Goal: Download file/media

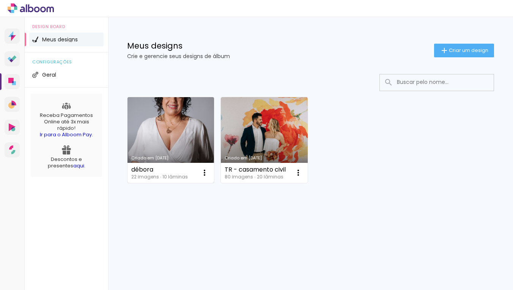
click at [164, 121] on link "Criado em [DATE]" at bounding box center [170, 140] width 86 height 86
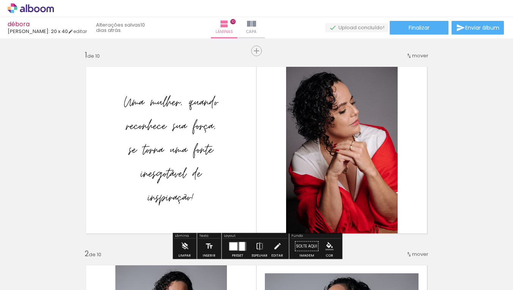
click at [187, 145] on quentale-photo at bounding box center [171, 150] width 154 height 150
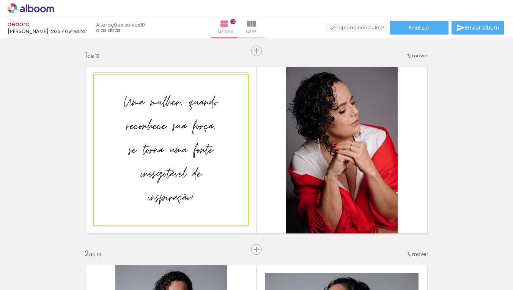
click at [197, 150] on quentale-photo at bounding box center [171, 150] width 154 height 150
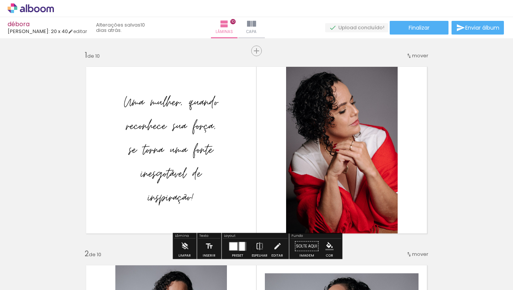
click at [30, 280] on span "Adicionar Fotos" at bounding box center [27, 279] width 23 height 8
click at [0, 0] on input "file" at bounding box center [0, 0] width 0 height 0
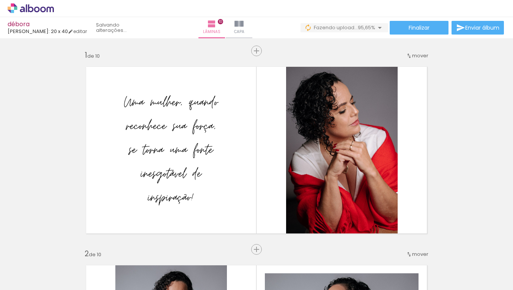
drag, startPoint x: 79, startPoint y: 289, endPoint x: 167, endPoint y: 289, distance: 88.0
click at [62, 289] on iron-horizontal-list at bounding box center [54, 265] width 15 height 47
click at [87, 271] on div at bounding box center [75, 264] width 23 height 34
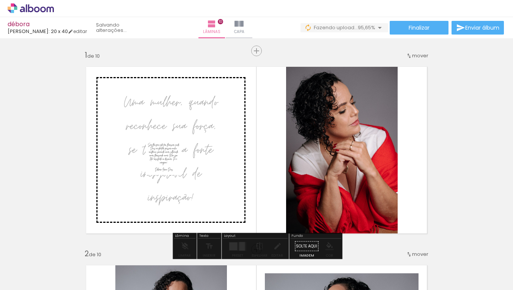
drag, startPoint x: 489, startPoint y: 265, endPoint x: 169, endPoint y: 163, distance: 336.2
click at [169, 163] on quentale-workspace at bounding box center [256, 145] width 513 height 290
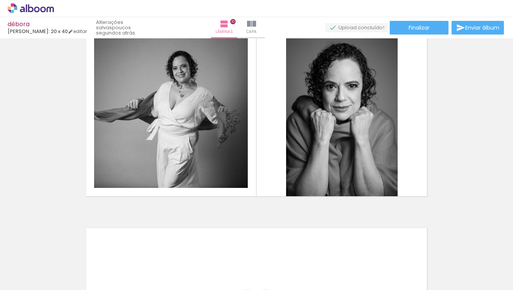
scroll to position [1803, 0]
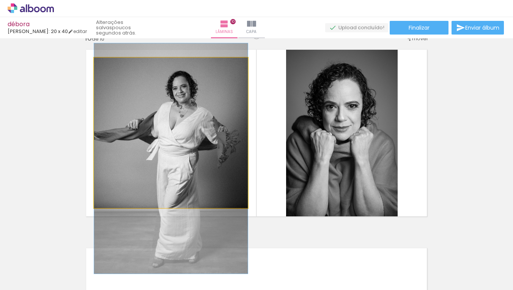
click at [207, 155] on quentale-photo at bounding box center [171, 133] width 154 height 150
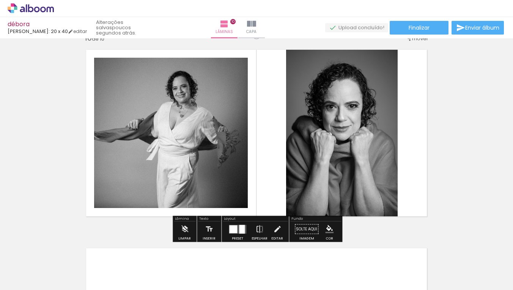
click at [234, 230] on div at bounding box center [233, 229] width 8 height 8
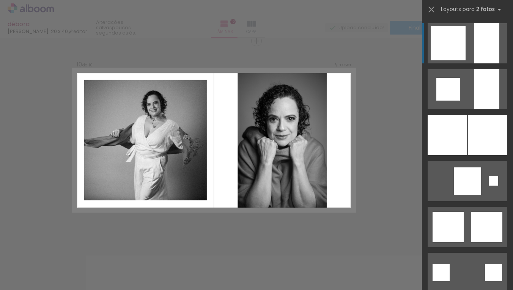
scroll to position [1795, 0]
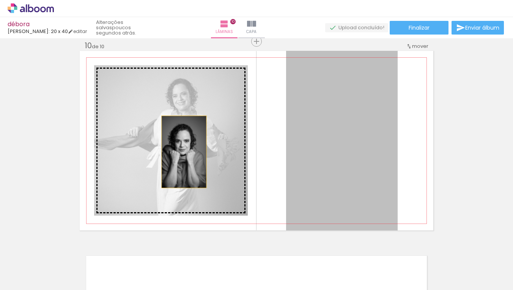
drag, startPoint x: 344, startPoint y: 138, endPoint x: 181, endPoint y: 151, distance: 163.7
click at [0, 0] on slot at bounding box center [0, 0] width 0 height 0
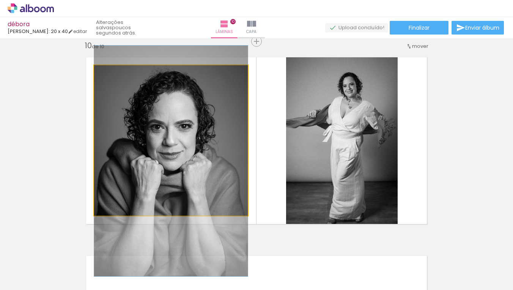
drag, startPoint x: 208, startPoint y: 126, endPoint x: 217, endPoint y: 146, distance: 22.6
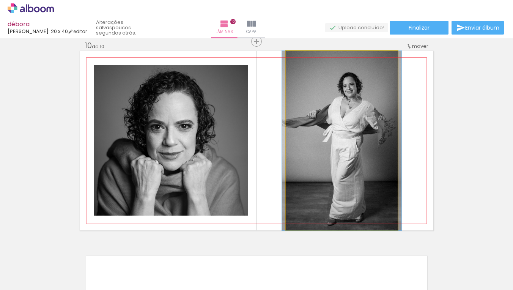
drag, startPoint x: 339, startPoint y: 143, endPoint x: 339, endPoint y: 137, distance: 5.7
drag, startPoint x: 305, startPoint y: 58, endPoint x: 290, endPoint y: 59, distance: 14.4
type paper-slider "100"
click at [290, 59] on div at bounding box center [314, 58] width 53 height 11
drag, startPoint x: 352, startPoint y: 155, endPoint x: 352, endPoint y: 142, distance: 12.5
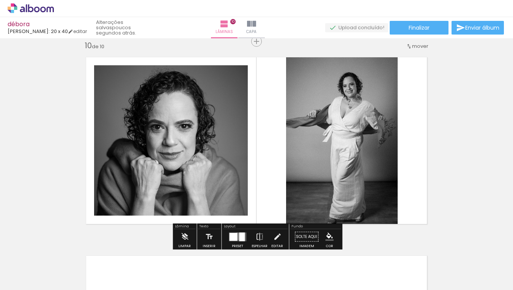
click at [236, 236] on div at bounding box center [233, 237] width 8 height 8
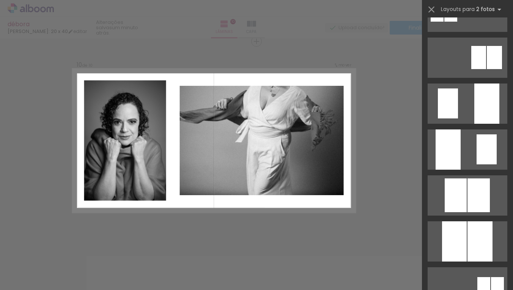
scroll to position [311, 0]
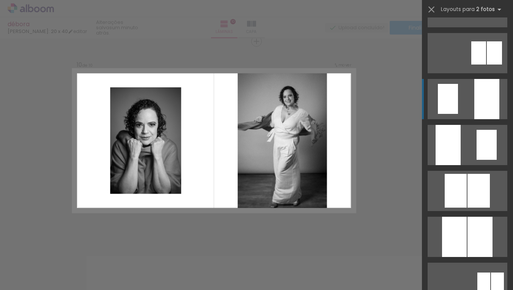
click at [484, 95] on div at bounding box center [486, 99] width 25 height 40
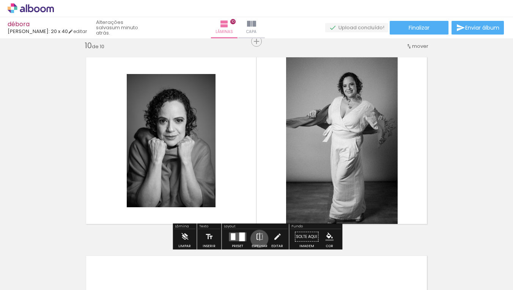
click at [258, 239] on iron-icon at bounding box center [259, 236] width 8 height 15
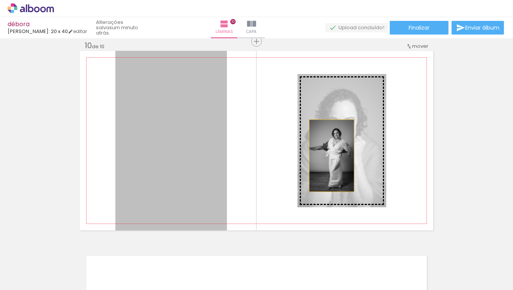
drag, startPoint x: 178, startPoint y: 166, endPoint x: 332, endPoint y: 154, distance: 154.4
click at [0, 0] on slot at bounding box center [0, 0] width 0 height 0
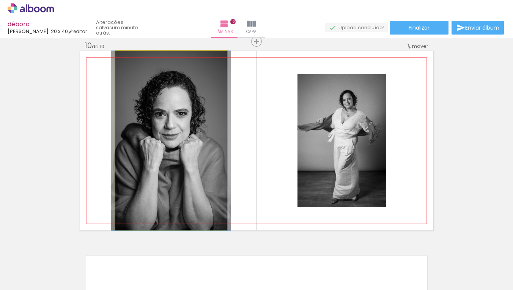
drag, startPoint x: 175, startPoint y: 171, endPoint x: 175, endPoint y: 162, distance: 9.1
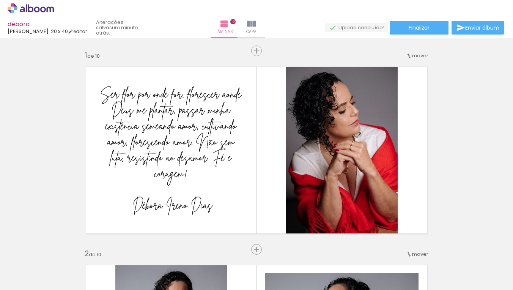
scroll to position [0, 0]
click at [420, 29] on span "Finalizar" at bounding box center [419, 27] width 21 height 5
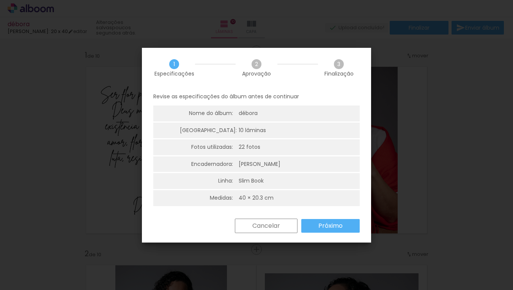
click at [0, 0] on slot "Próximo" at bounding box center [0, 0] width 0 height 0
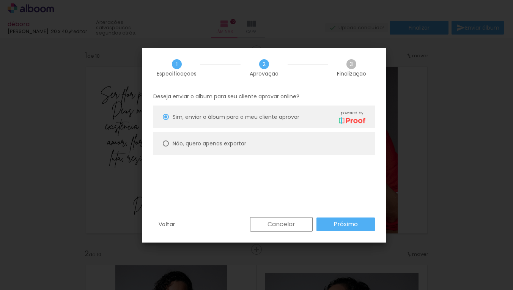
click at [0, 0] on slot "Não, quero apenas exportar" at bounding box center [0, 0] width 0 height 0
type paper-radio-button "on"
click at [0, 0] on slot "Próximo" at bounding box center [0, 0] width 0 height 0
type input "Alta, 300 DPI"
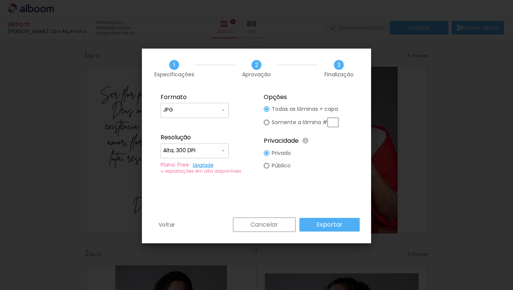
click at [187, 110] on input "JPG" at bounding box center [191, 110] width 57 height 8
click at [191, 124] on paper-item "PDF" at bounding box center [194, 123] width 68 height 15
type input "PDF"
click at [197, 150] on input "Alta, 300 DPI" at bounding box center [191, 151] width 57 height 8
click at [200, 166] on paper-item "Baixa" at bounding box center [194, 164] width 68 height 15
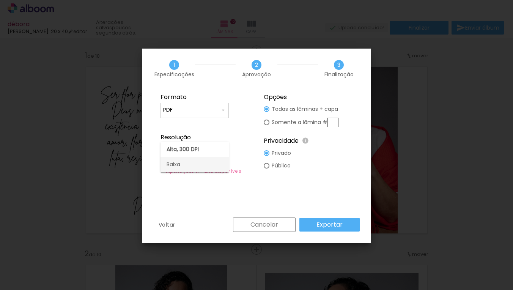
type input "Baixa"
click at [0, 0] on slot "Exportar" at bounding box center [0, 0] width 0 height 0
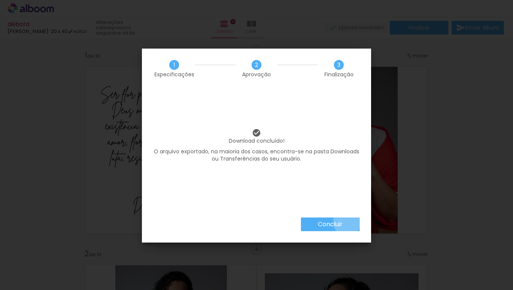
click at [346, 222] on paper-button "Concluir" at bounding box center [330, 224] width 59 height 14
